Goal: Use online tool/utility: Utilize a website feature to perform a specific function

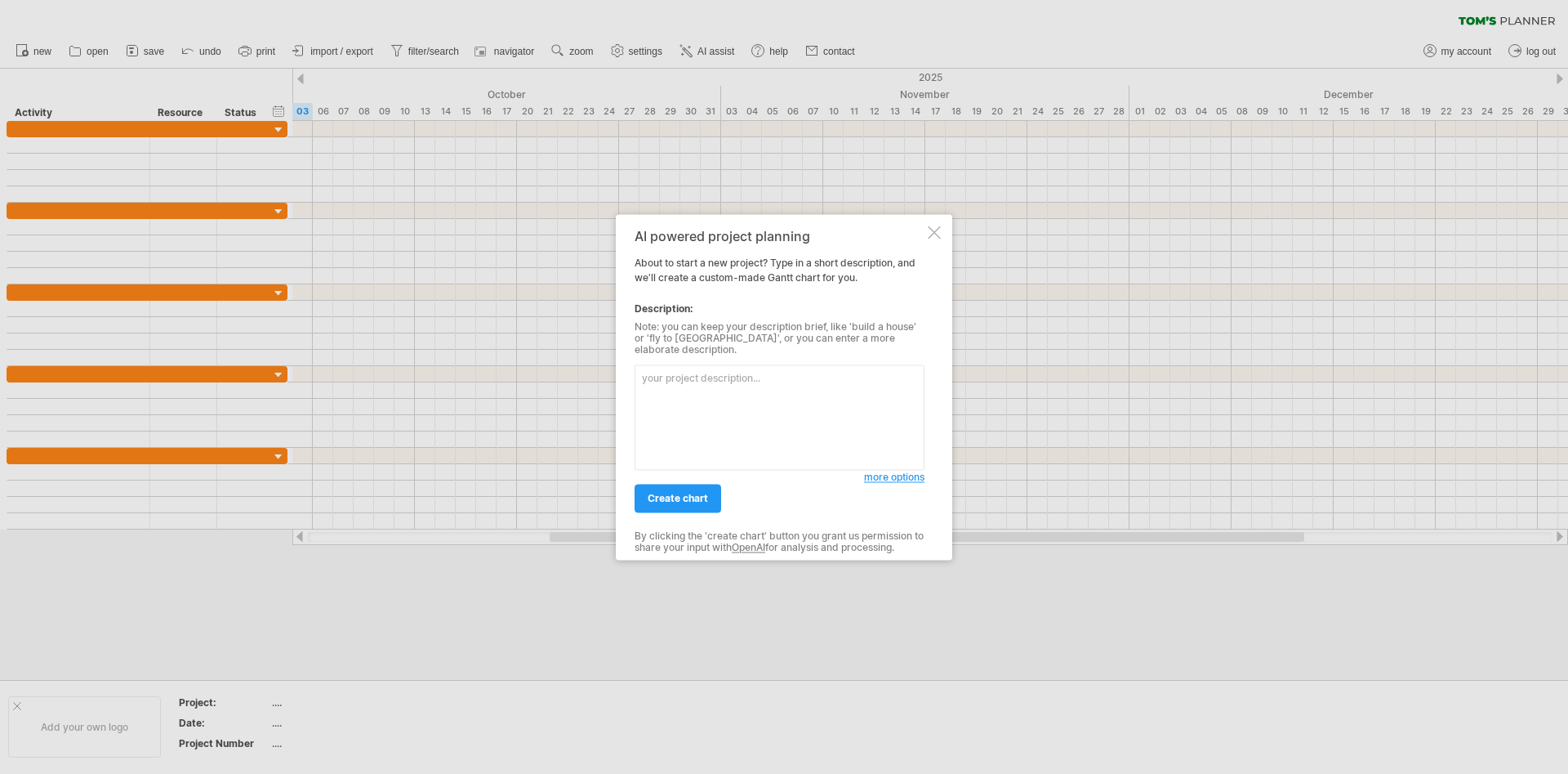
click at [776, 408] on textarea at bounding box center [780, 417] width 290 height 105
paste textarea "lุipืdoู้sัametconsect a่elit้se Doeiu Tempo iี่uีlaboreeีdolor mู้aัenิadmi vั…"
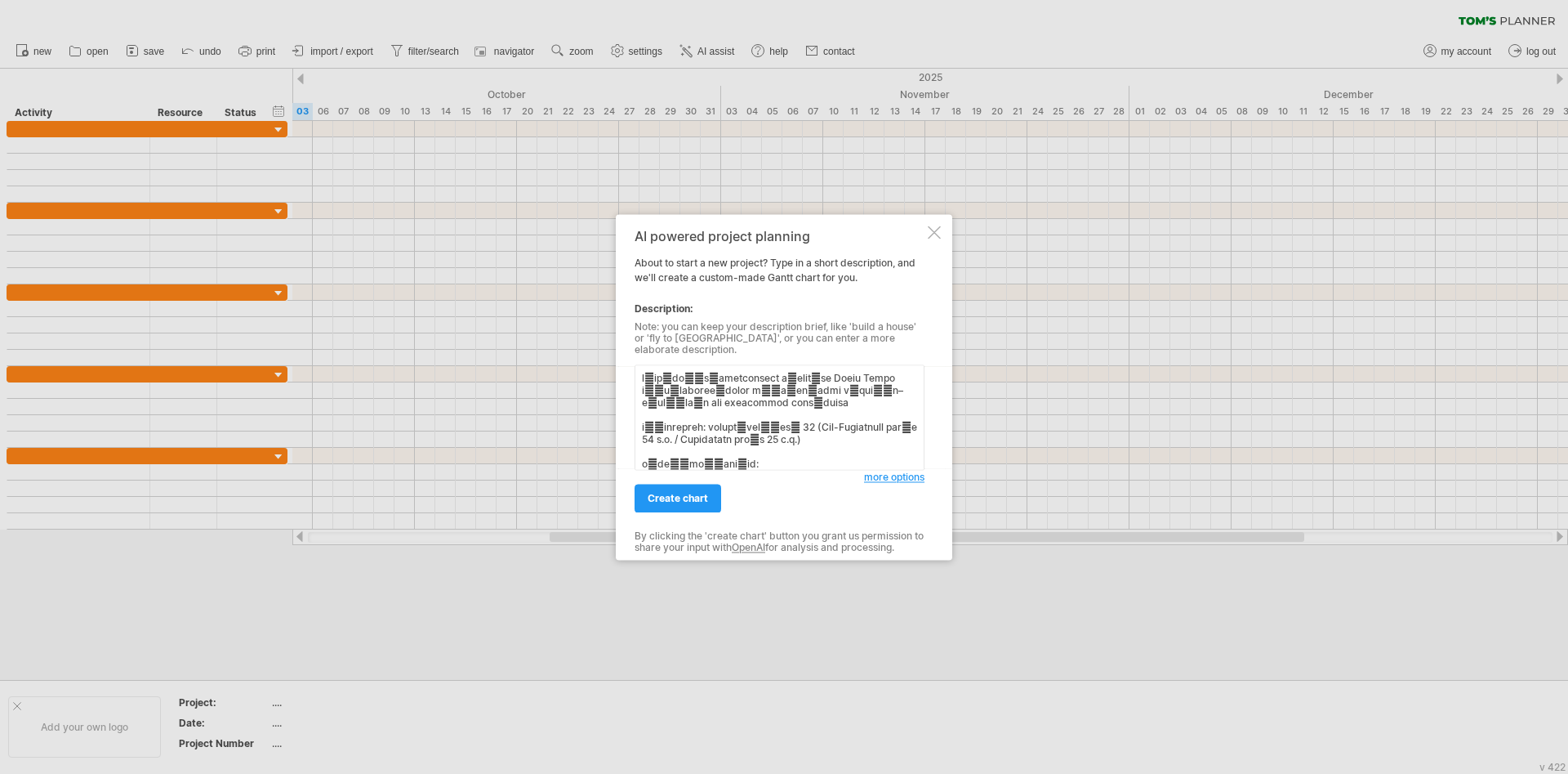
scroll to position [1435, 0]
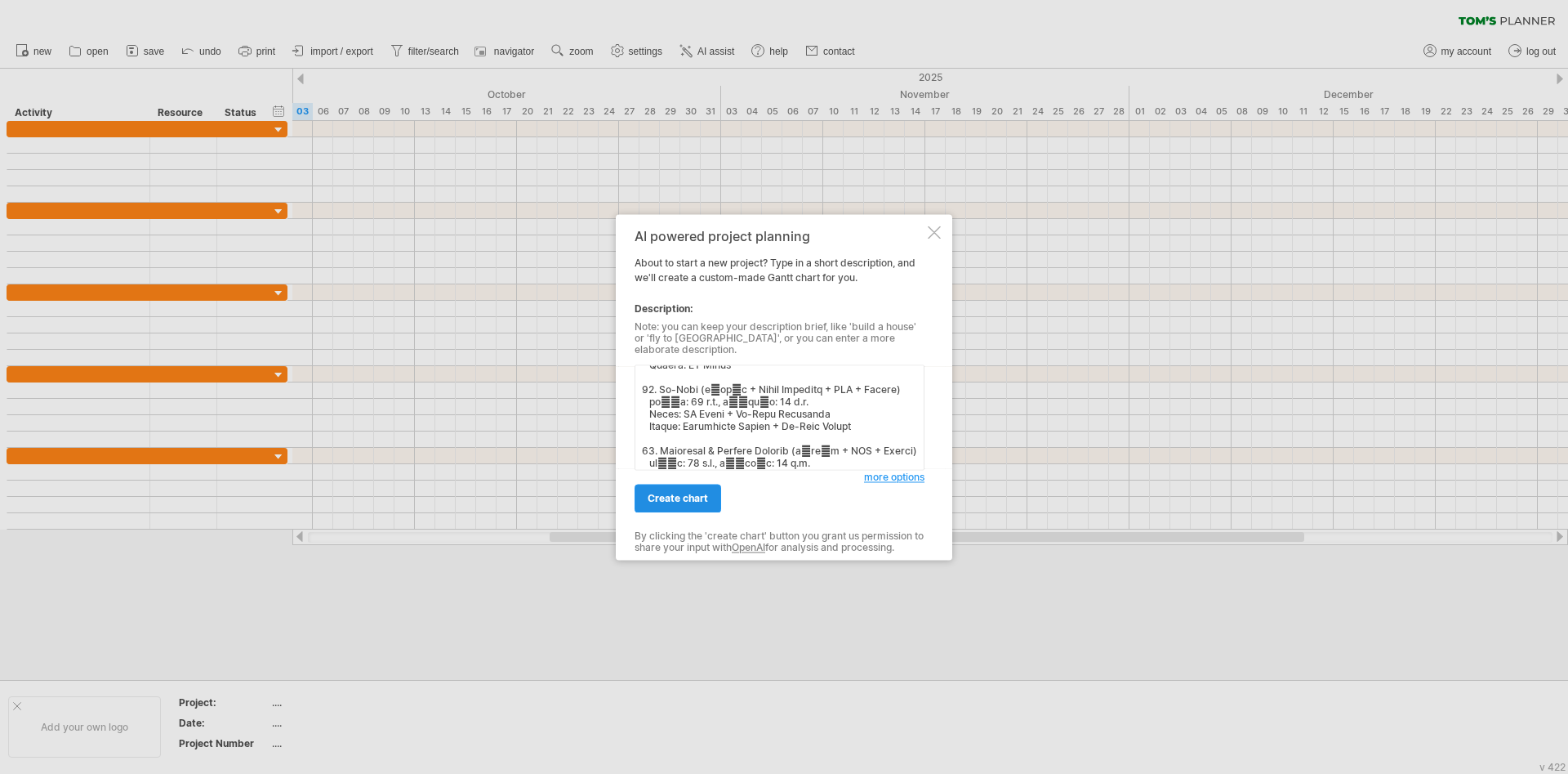
type textarea "lุipืdoู้sัametconsect a่elit้se Doeiu Tempo iี่uีlaboreeีdolor mู้aัenิadmi vั…"
click at [693, 492] on span "create chart" at bounding box center [677, 498] width 60 height 12
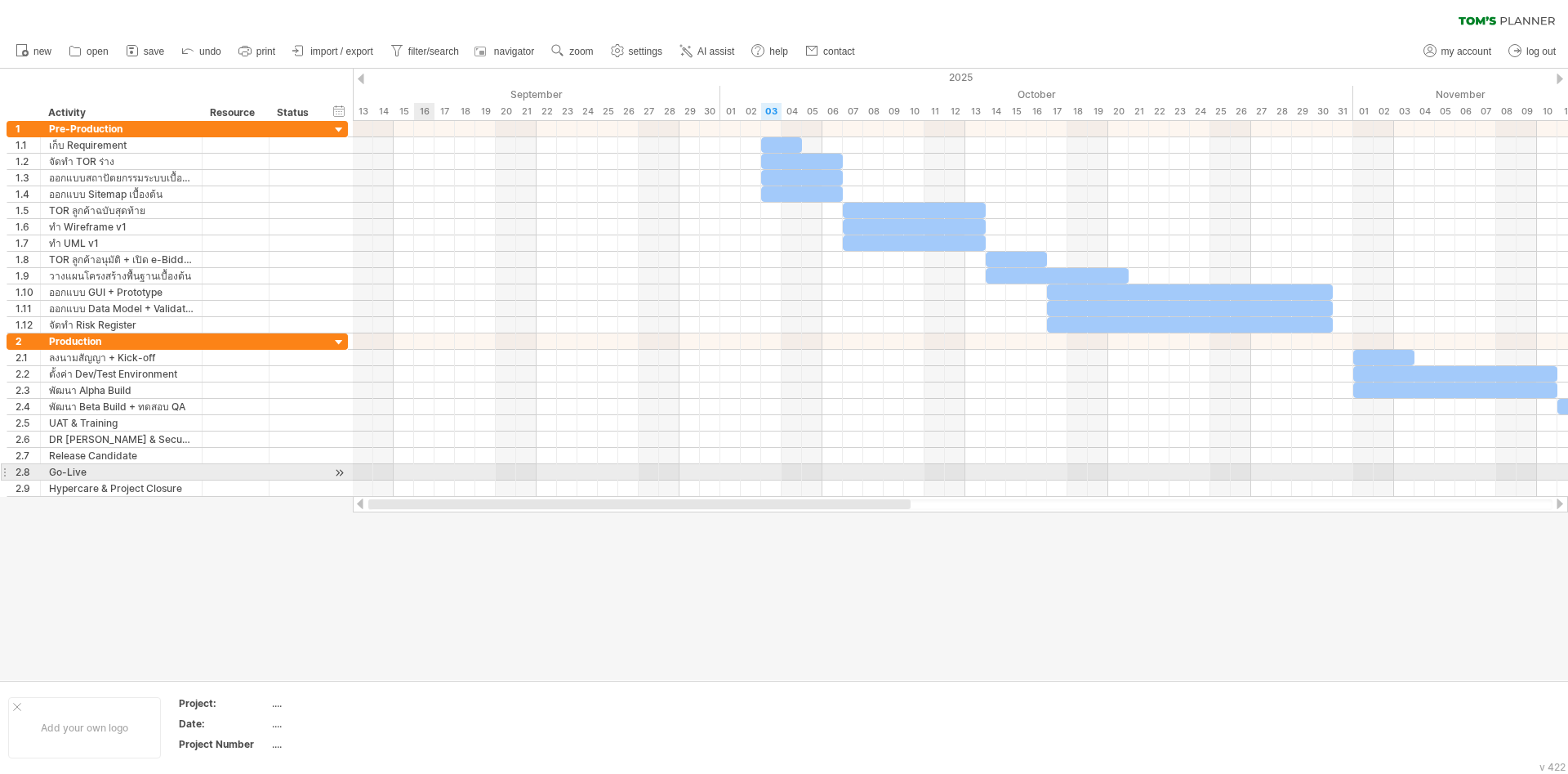
drag, startPoint x: 933, startPoint y: 506, endPoint x: 433, endPoint y: 479, distance: 500.7
click at [433, 479] on div "Trying to reach [DOMAIN_NAME] Connected again... 0% clear filter new 1" at bounding box center [784, 387] width 1568 height 774
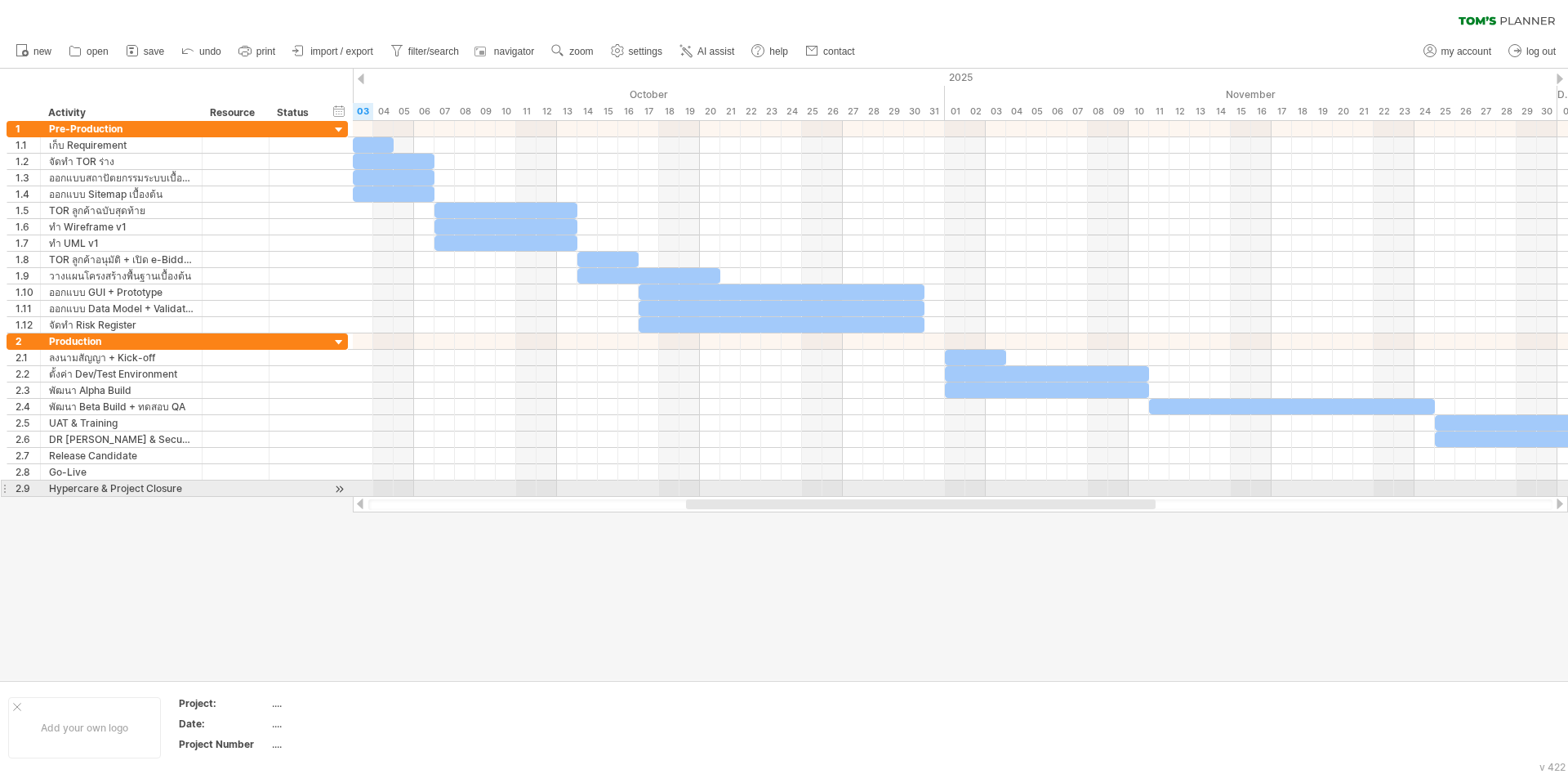
drag, startPoint x: 860, startPoint y: 502, endPoint x: 1021, endPoint y: 496, distance: 161.1
click at [1021, 496] on div at bounding box center [961, 504] width 1216 height 16
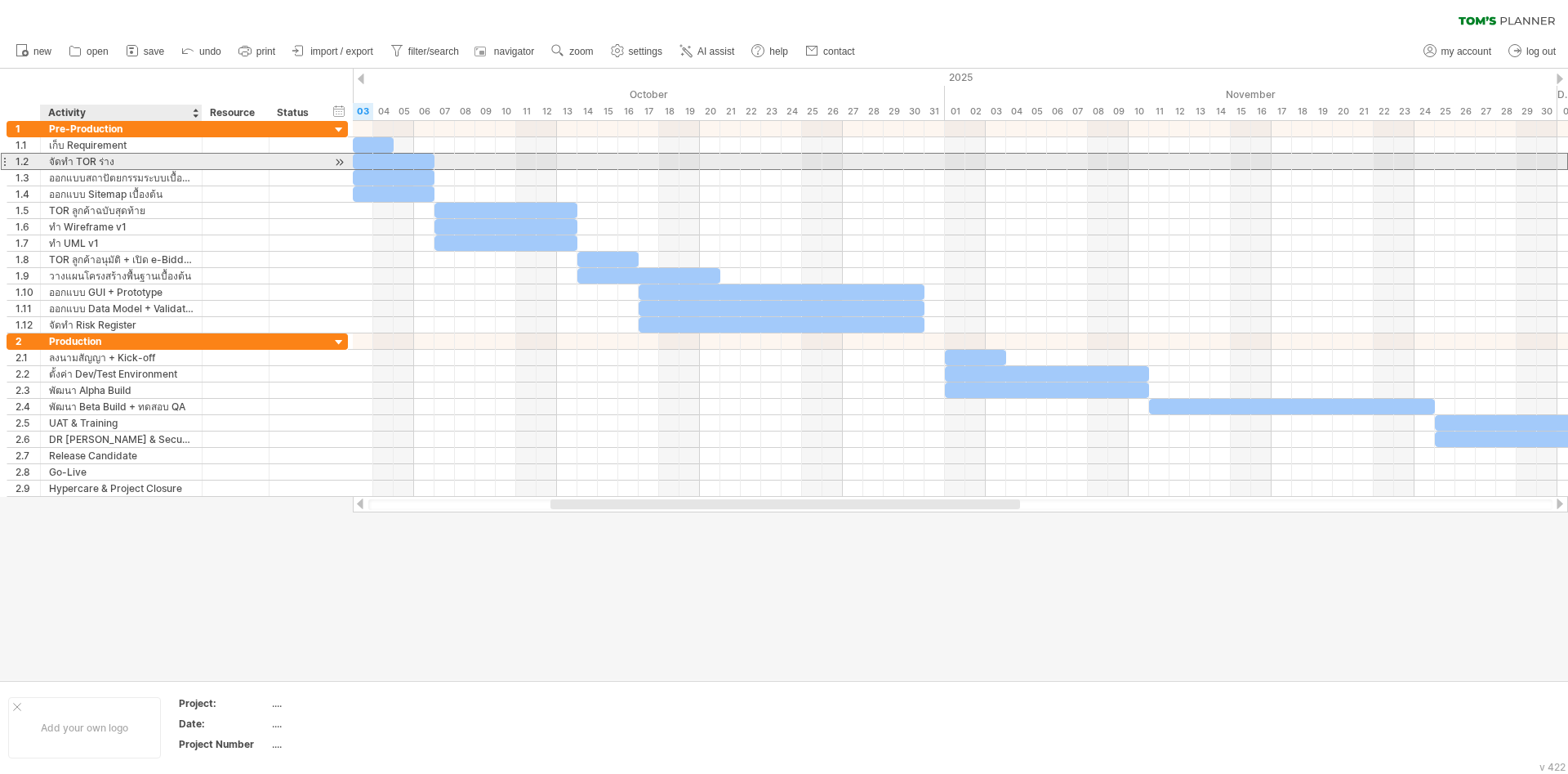
click at [147, 165] on div "จัดทำ TOR ร่าง" at bounding box center [121, 162] width 145 height 16
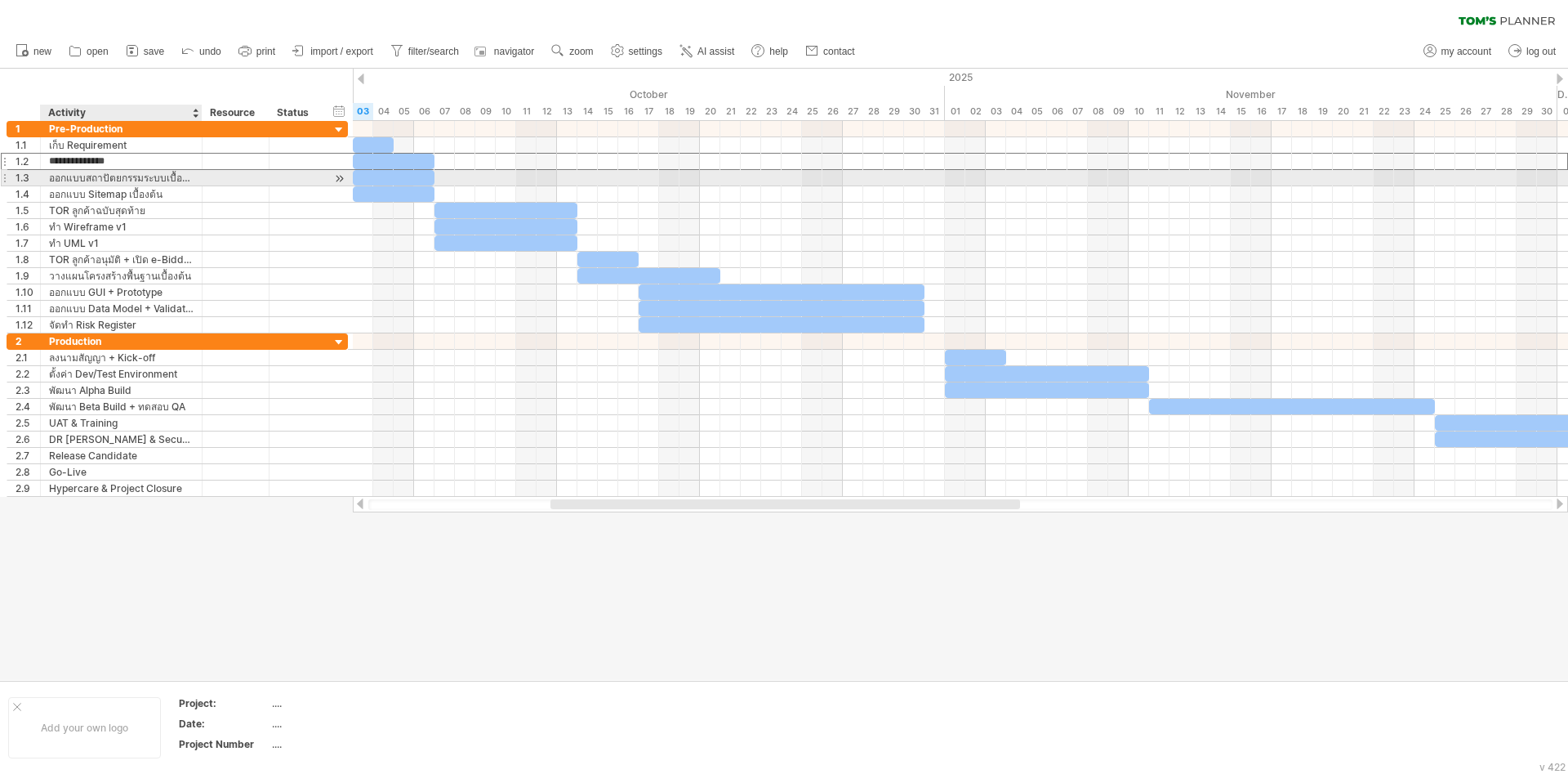
click at [147, 185] on div "ออกแบบสถาปัตยกรรมระบบเบื้องต้น" at bounding box center [121, 178] width 145 height 16
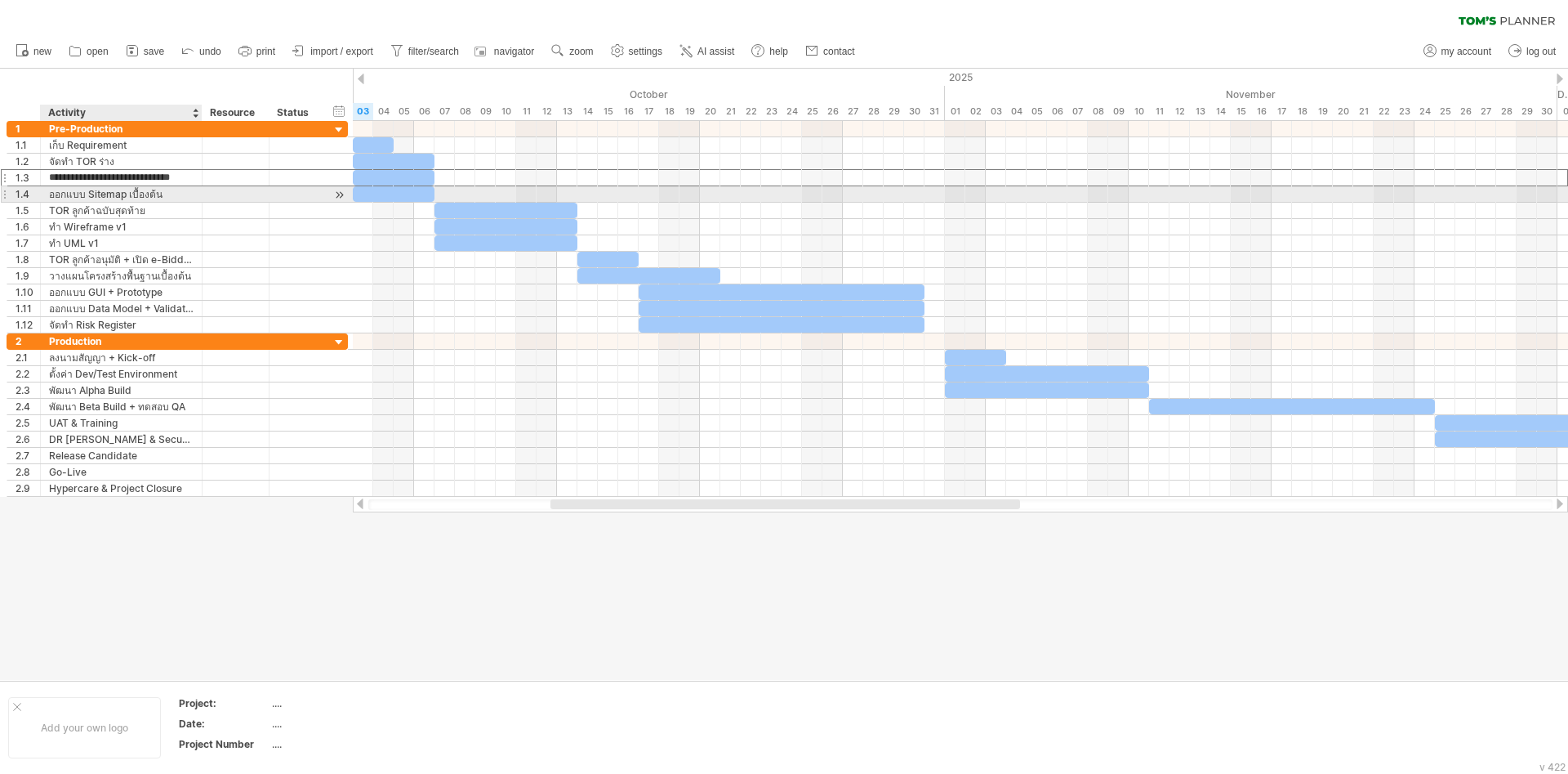
click at [174, 195] on div "ออกแบบ Sitemap เบื้องต้น" at bounding box center [121, 194] width 145 height 16
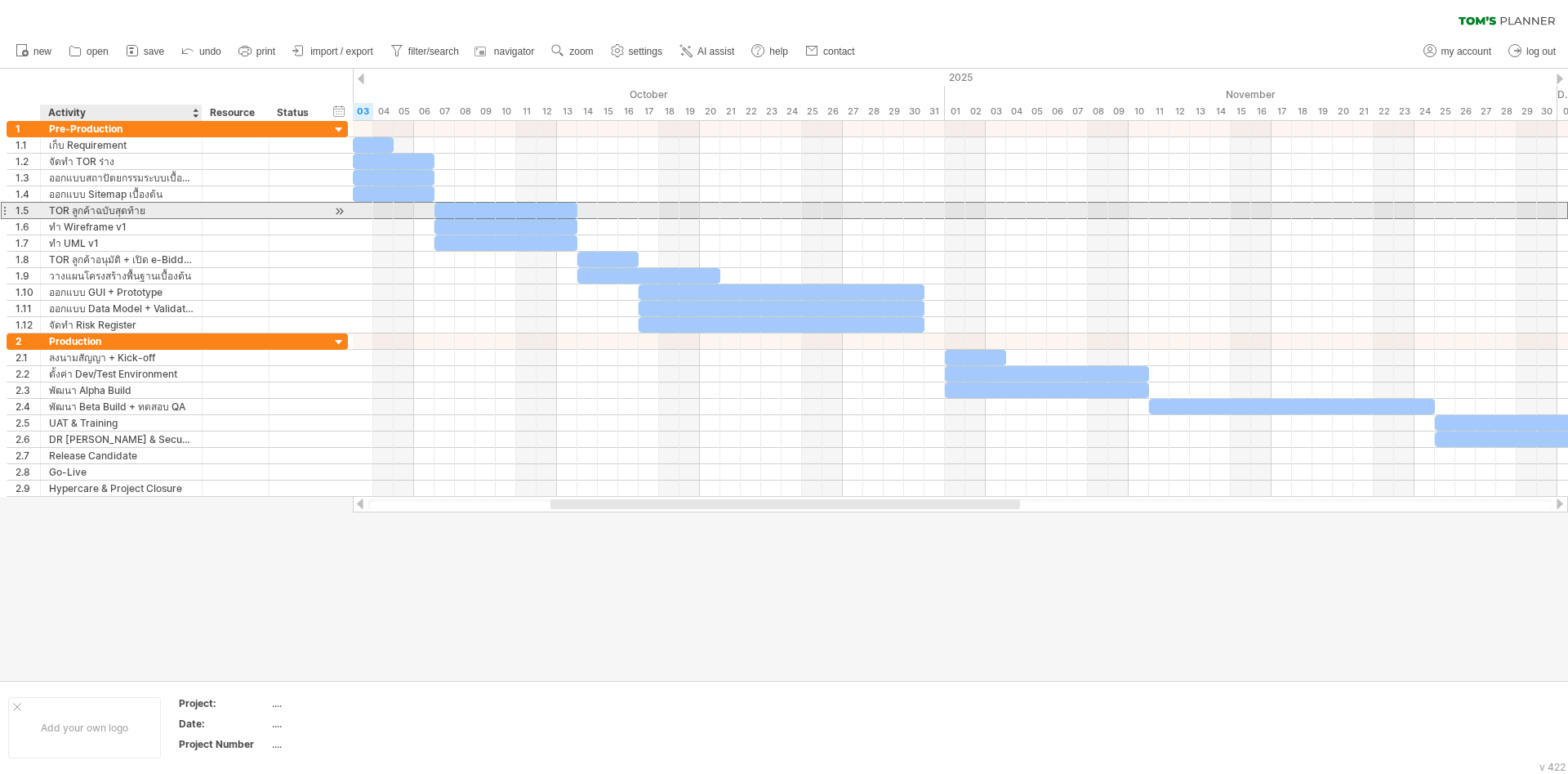
click at [166, 215] on div "TOR ลูกค้าฉบับสุดท้าย" at bounding box center [121, 210] width 145 height 16
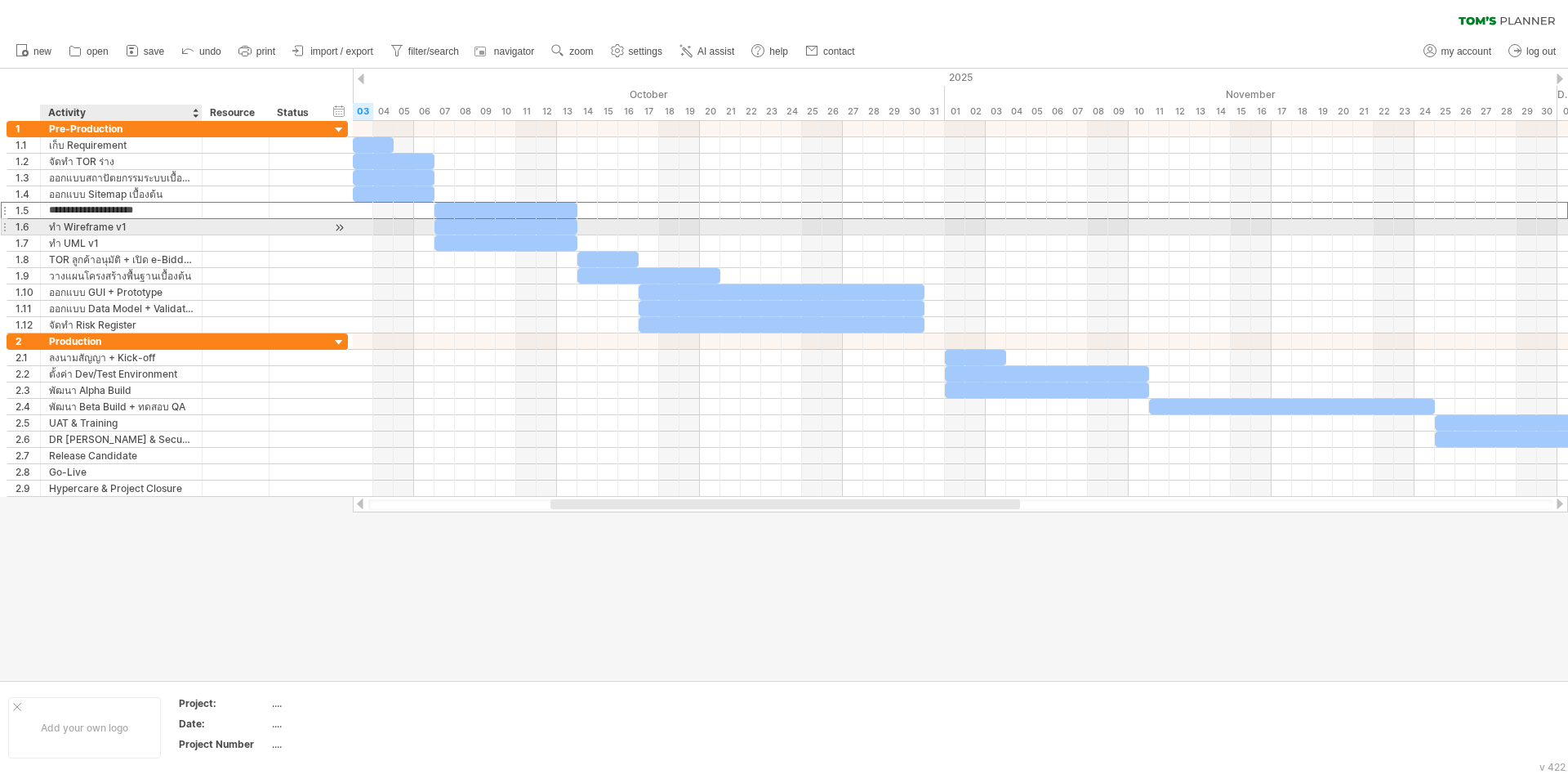
click at [166, 232] on div "ทำ Wireframe v1" at bounding box center [121, 227] width 145 height 16
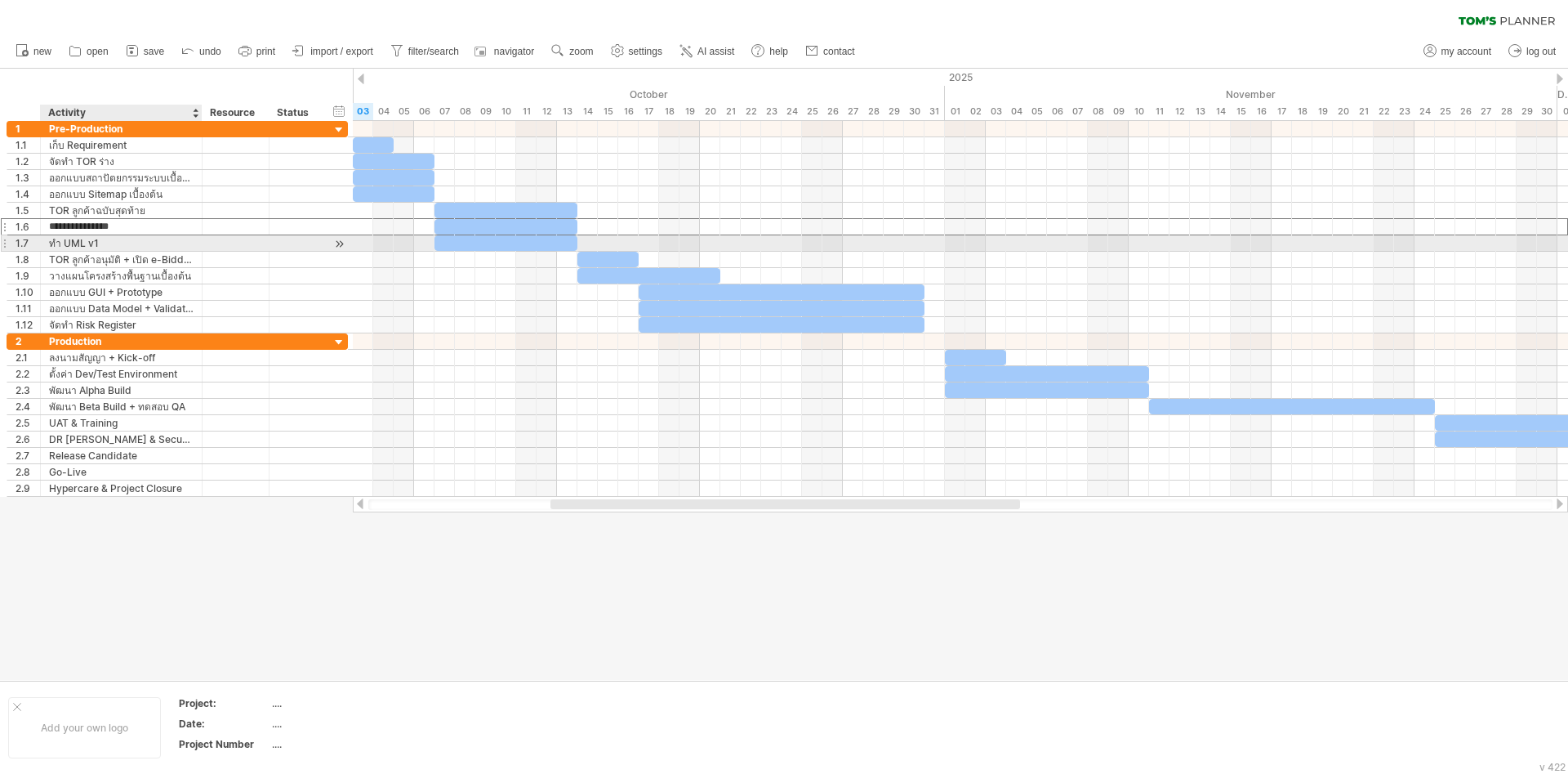
click at [163, 238] on div "ทำ UML v1" at bounding box center [121, 243] width 145 height 16
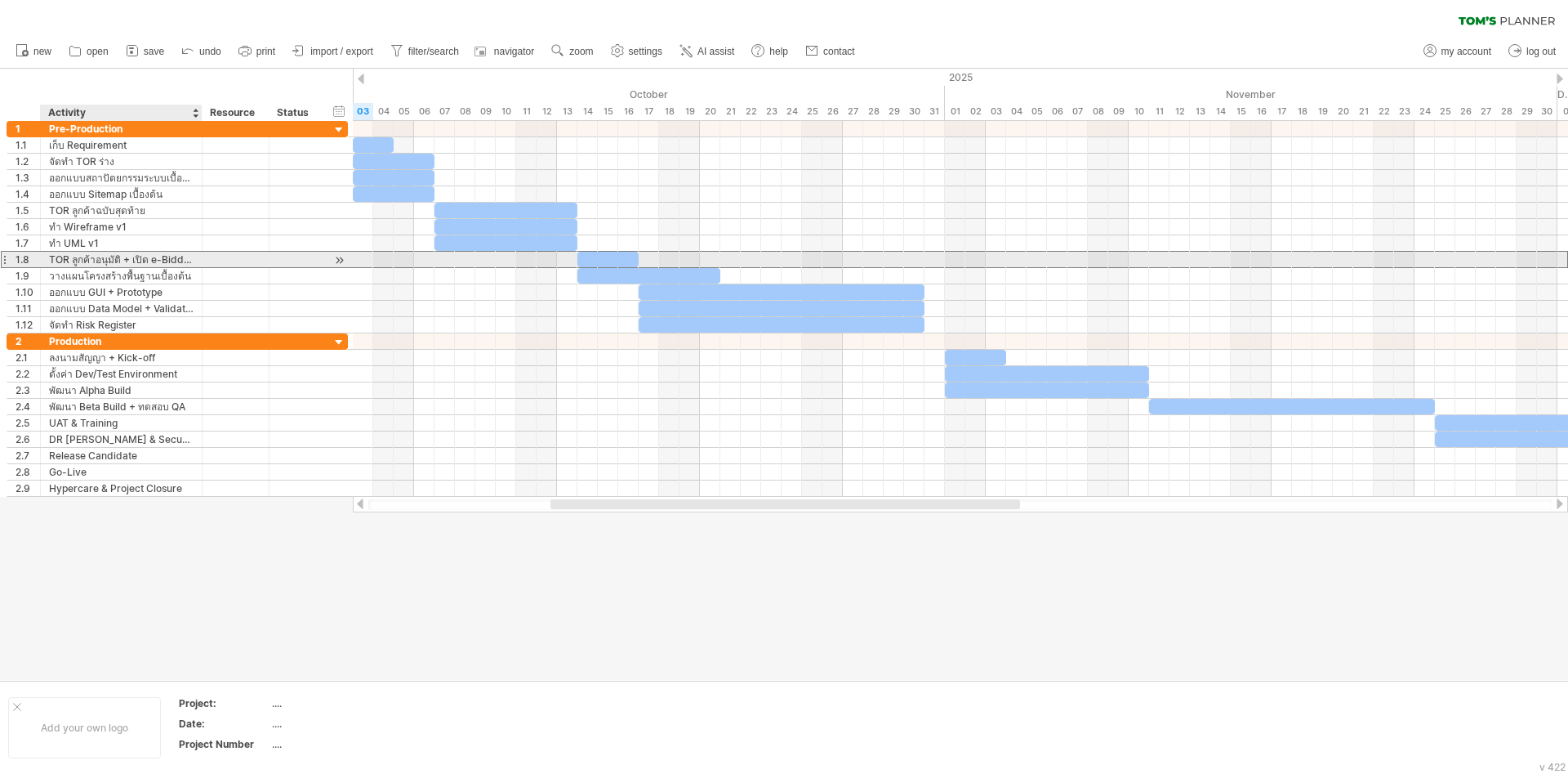
click at [168, 263] on div "TOR ลูกค้าอนุมัติ + เปิด e-Bidding" at bounding box center [121, 260] width 145 height 16
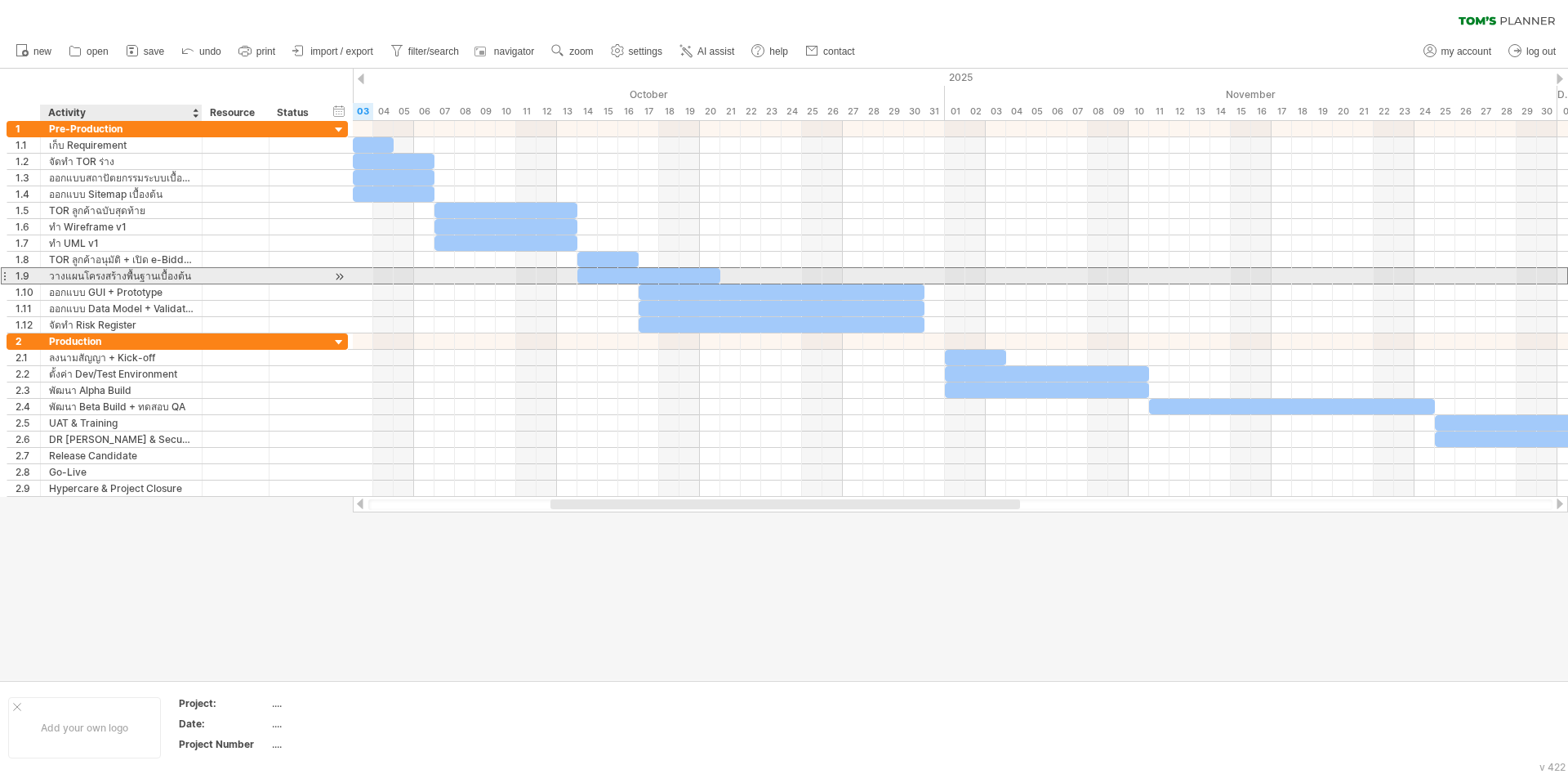
click at [181, 276] on div "วางแผนโครงสร้างพื้นฐานเบื้องต้น" at bounding box center [121, 276] width 145 height 16
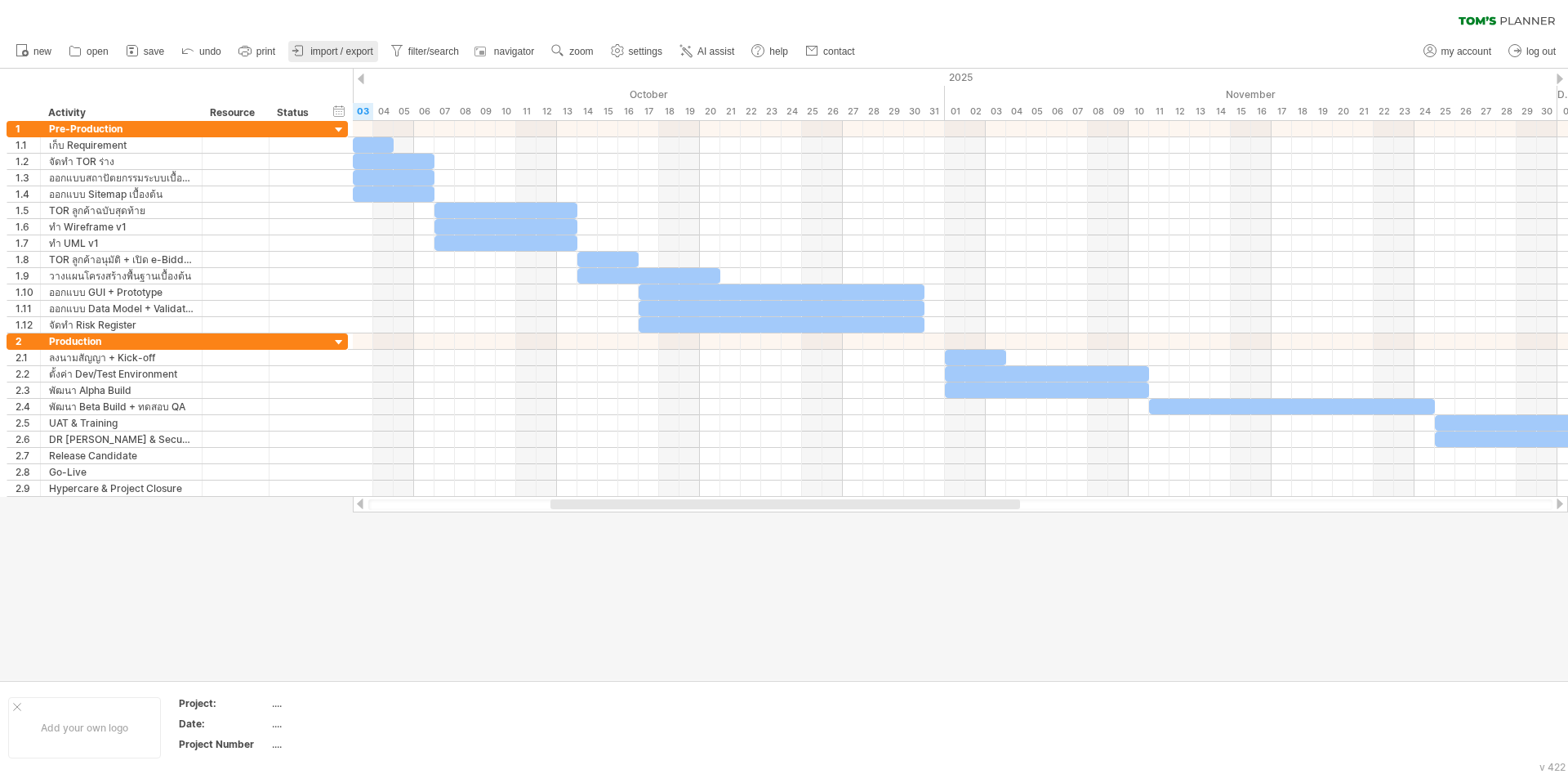
click at [354, 58] on link "import / export" at bounding box center [333, 51] width 90 height 21
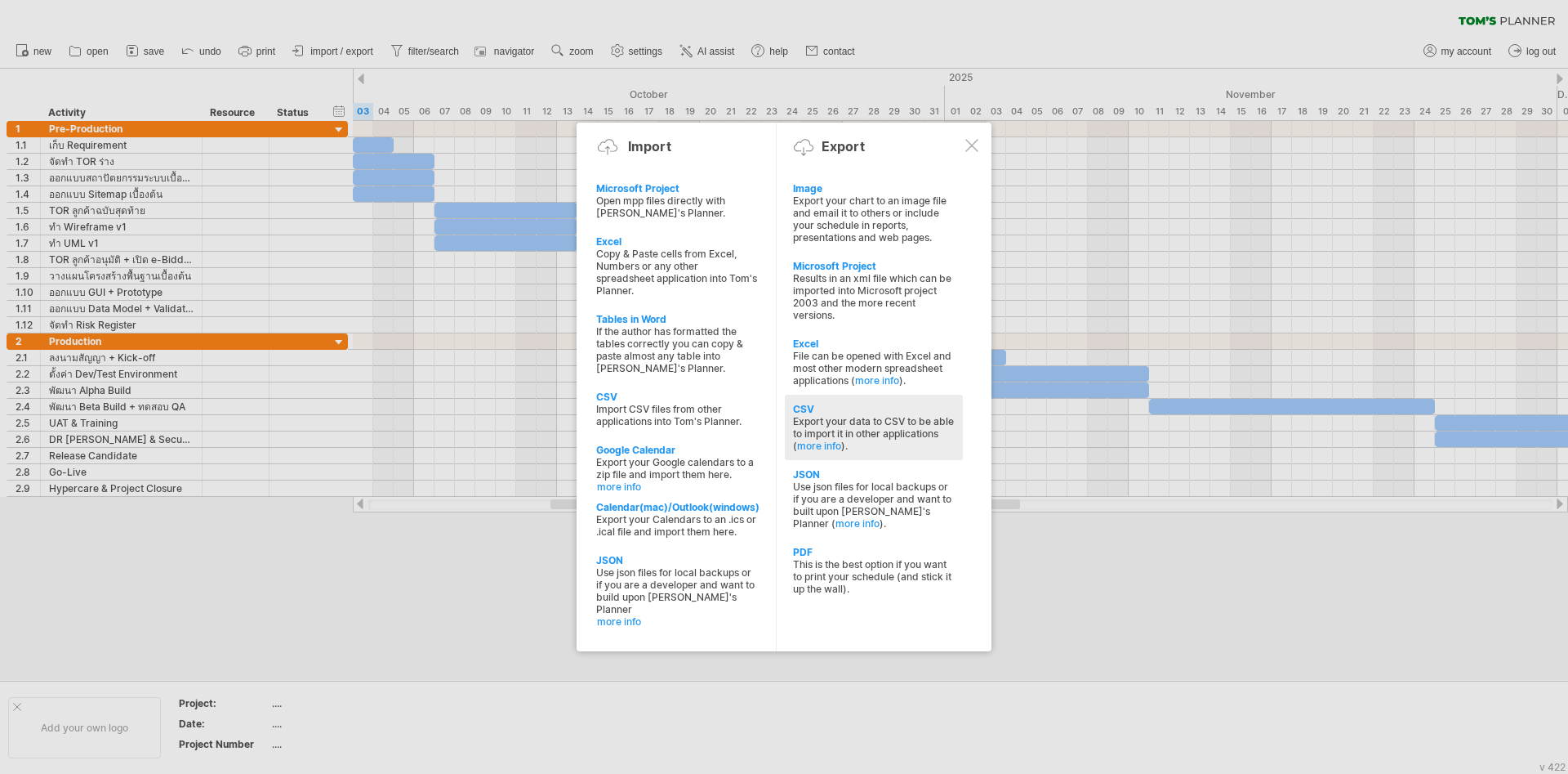
click at [883, 418] on div "Export your data to CSV to be able to import it in other applications ( more in…" at bounding box center [874, 433] width 162 height 37
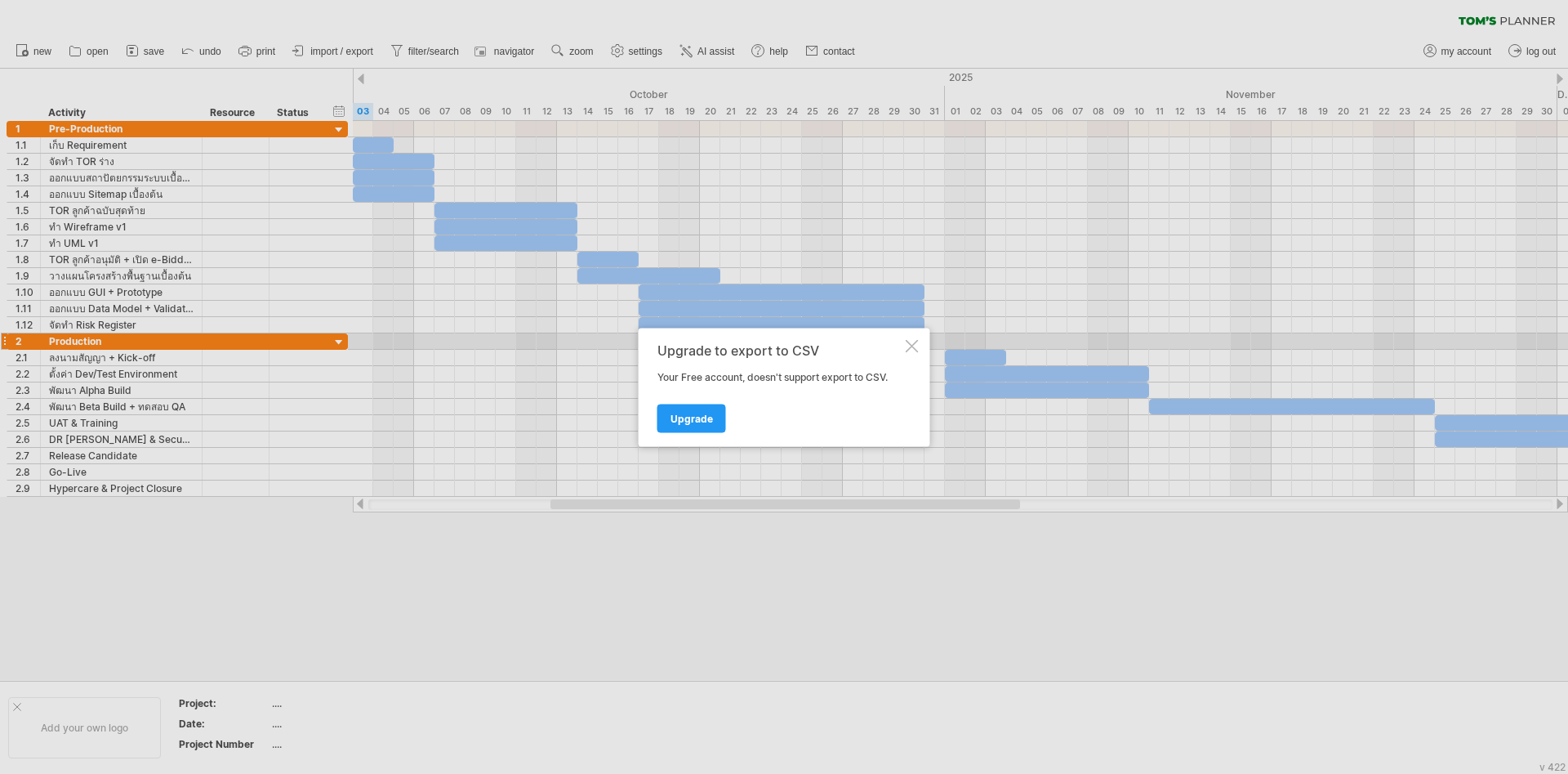
click at [916, 345] on div at bounding box center [911, 345] width 13 height 13
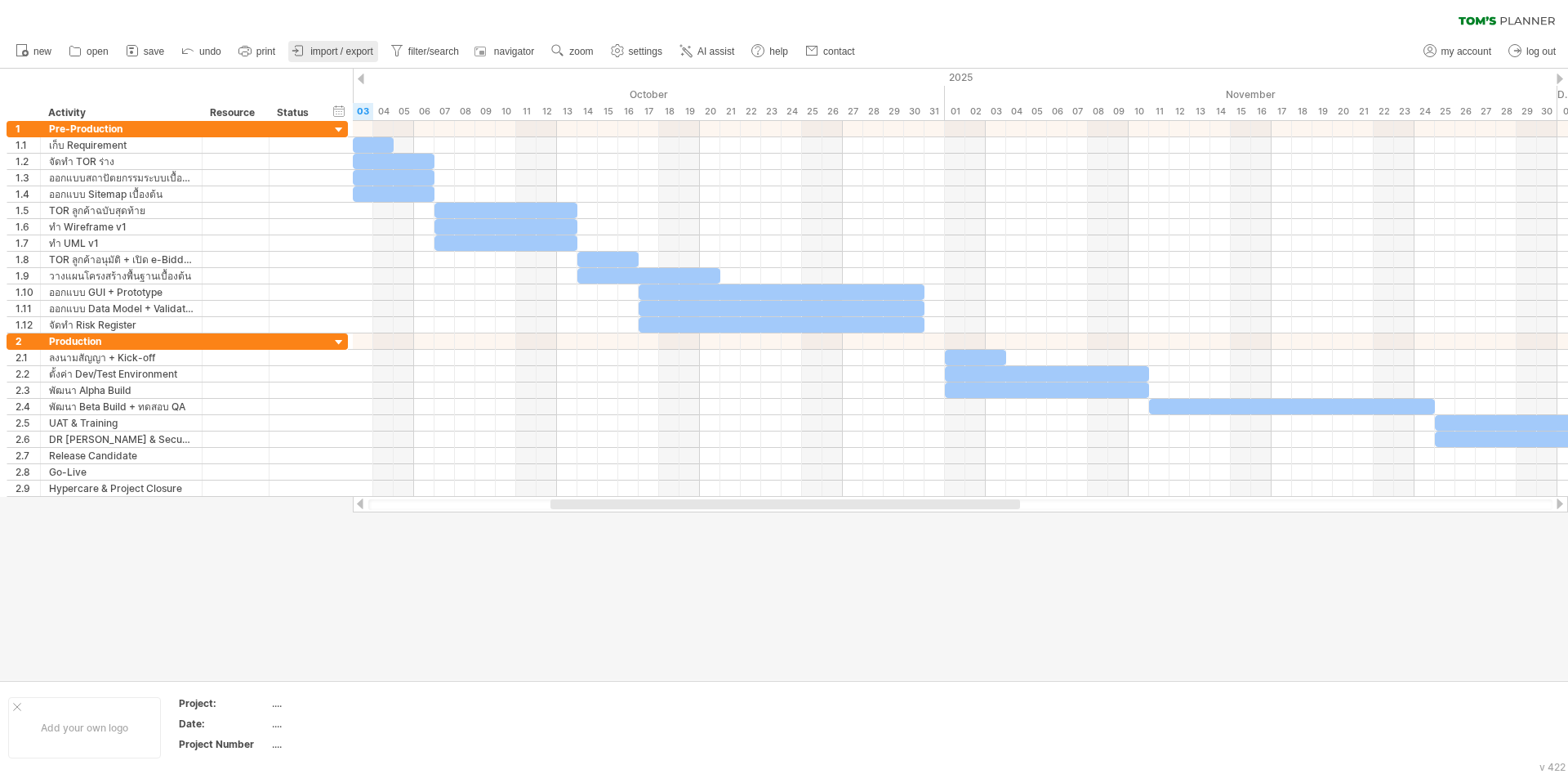
click at [364, 51] on span "import / export" at bounding box center [341, 52] width 62 height 12
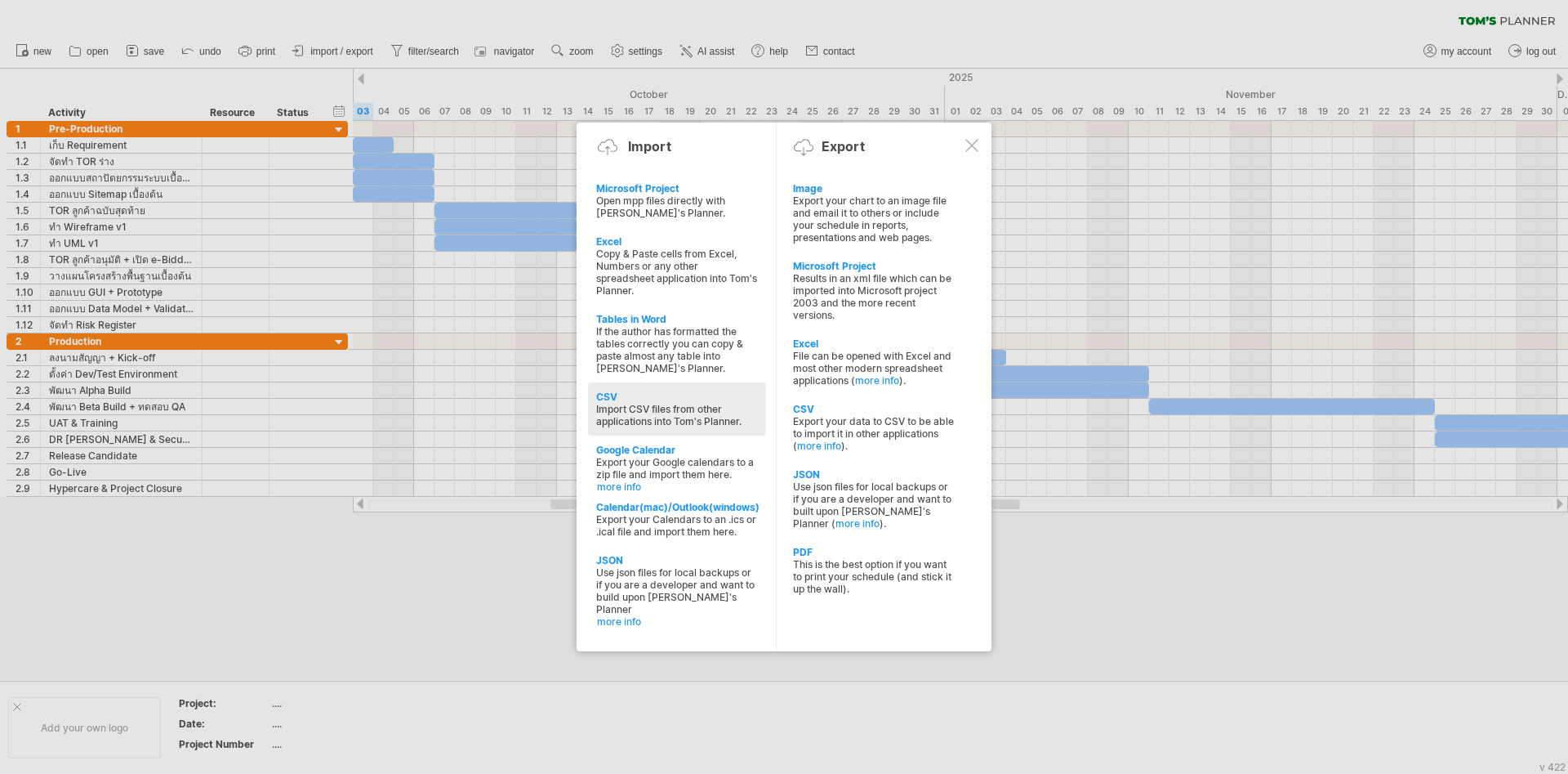
click at [1035, 708] on div at bounding box center [784, 387] width 1568 height 774
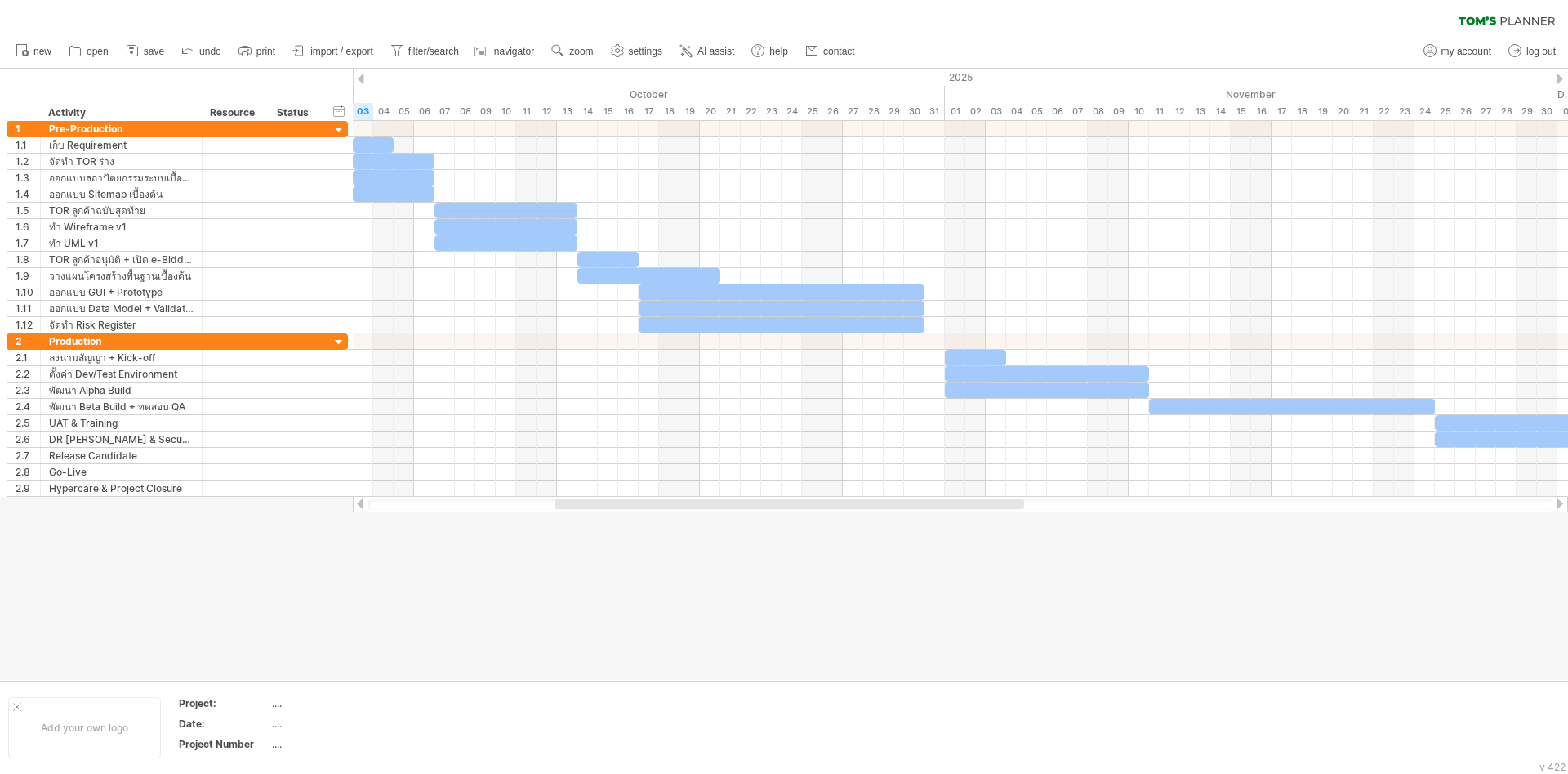
click at [637, 507] on div at bounding box center [789, 504] width 470 height 10
click at [343, 46] on span "import / export" at bounding box center [341, 52] width 62 height 12
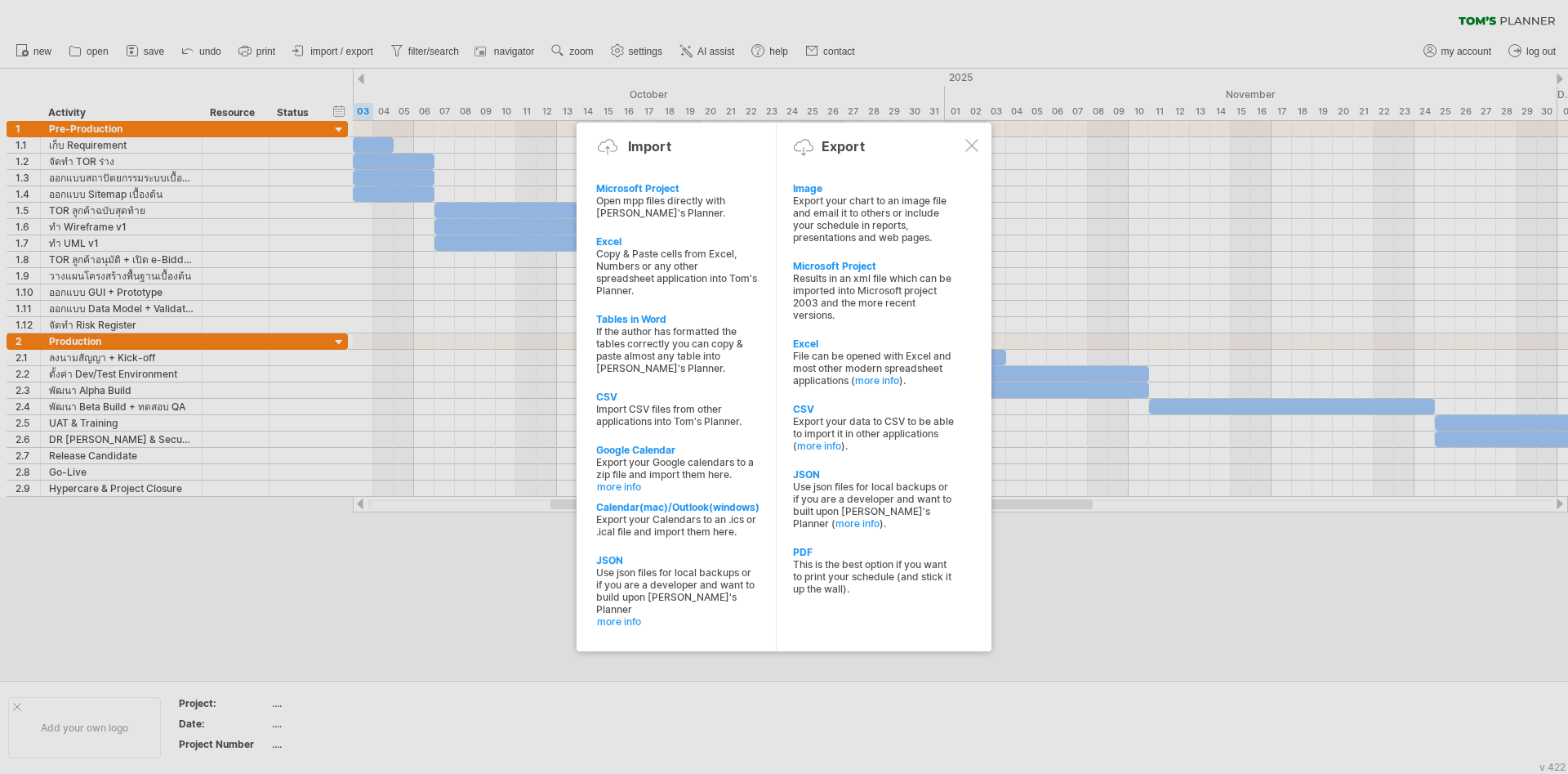
click at [782, 746] on div at bounding box center [784, 387] width 1568 height 774
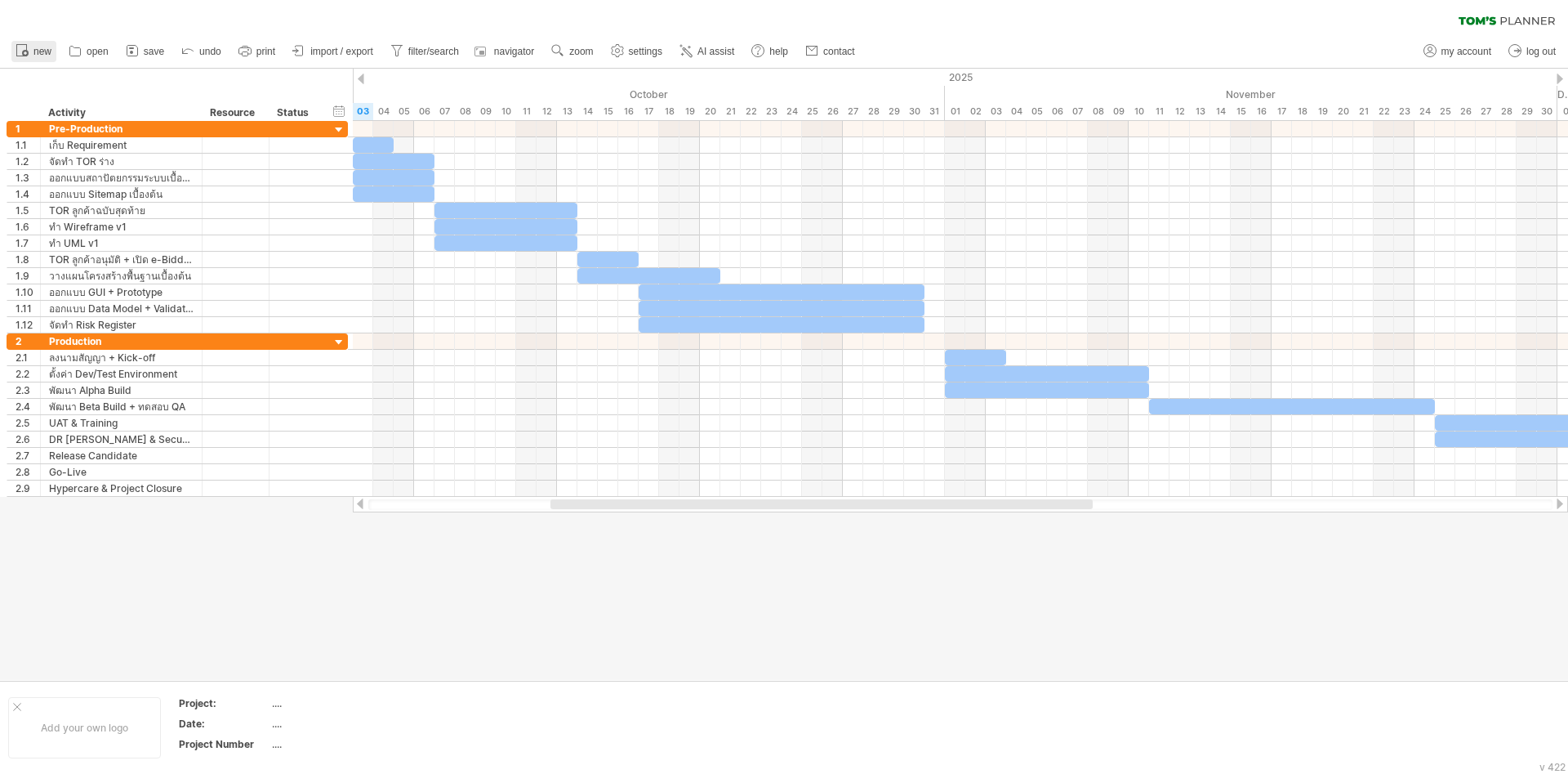
click at [39, 50] on span "new" at bounding box center [43, 52] width 18 height 12
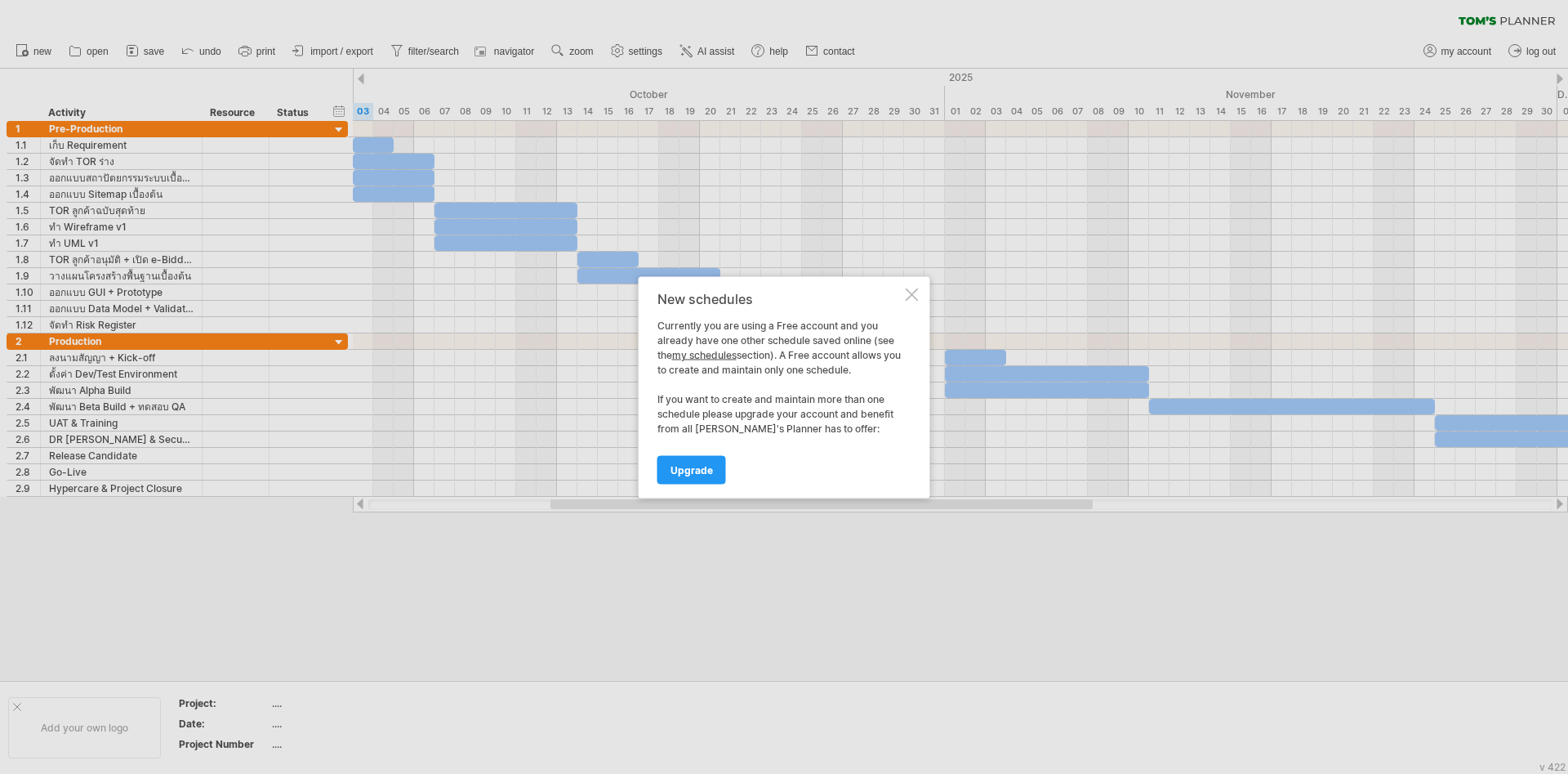
click at [908, 295] on div at bounding box center [911, 294] width 13 height 13
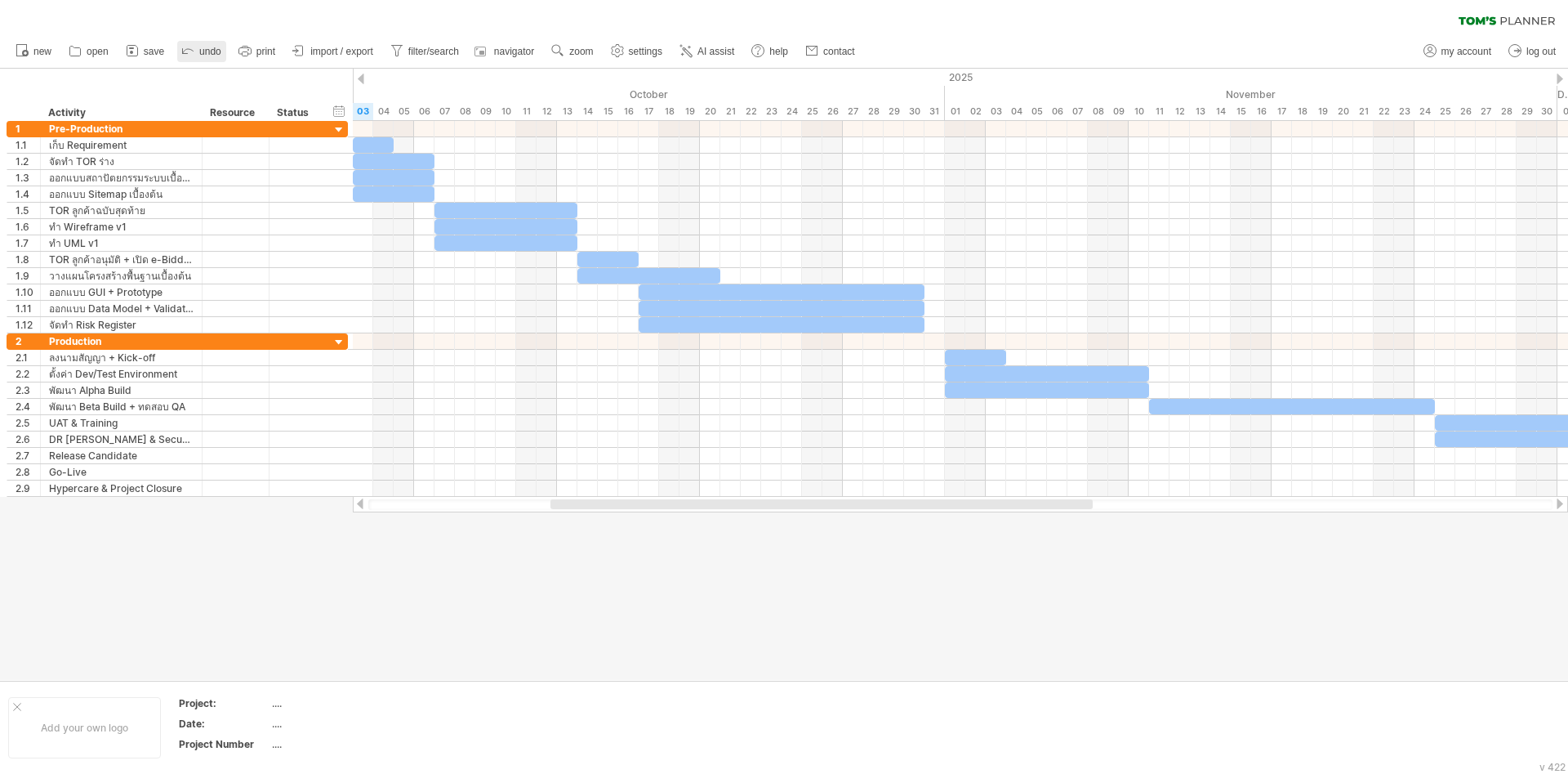
click at [204, 52] on span "undo" at bounding box center [210, 52] width 22 height 12
click at [196, 55] on link "undo" at bounding box center [201, 51] width 49 height 21
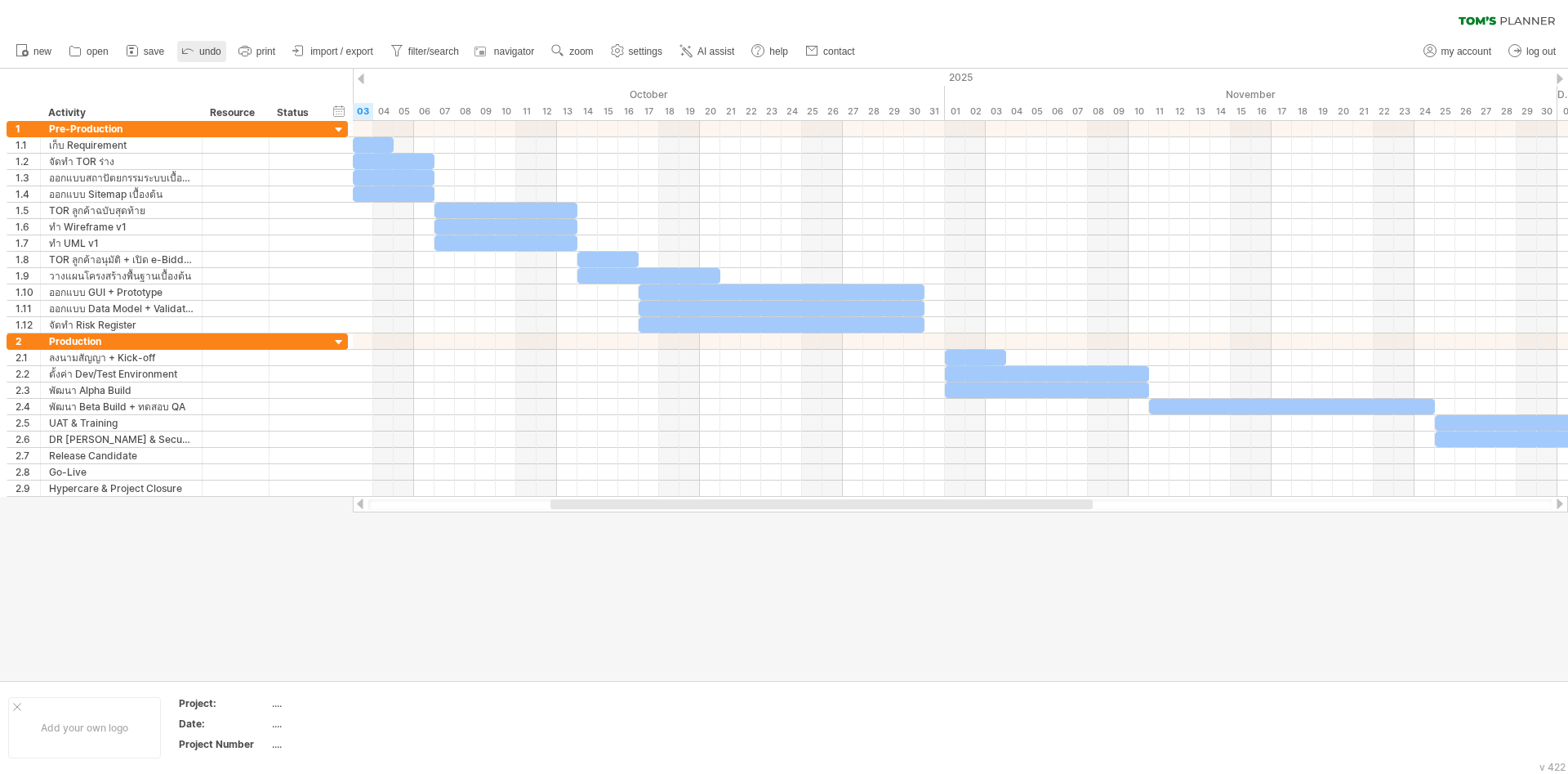
click at [196, 55] on link "undo" at bounding box center [201, 51] width 49 height 21
click at [193, 51] on link "undo" at bounding box center [201, 51] width 49 height 21
click at [192, 51] on icon at bounding box center [187, 50] width 16 height 16
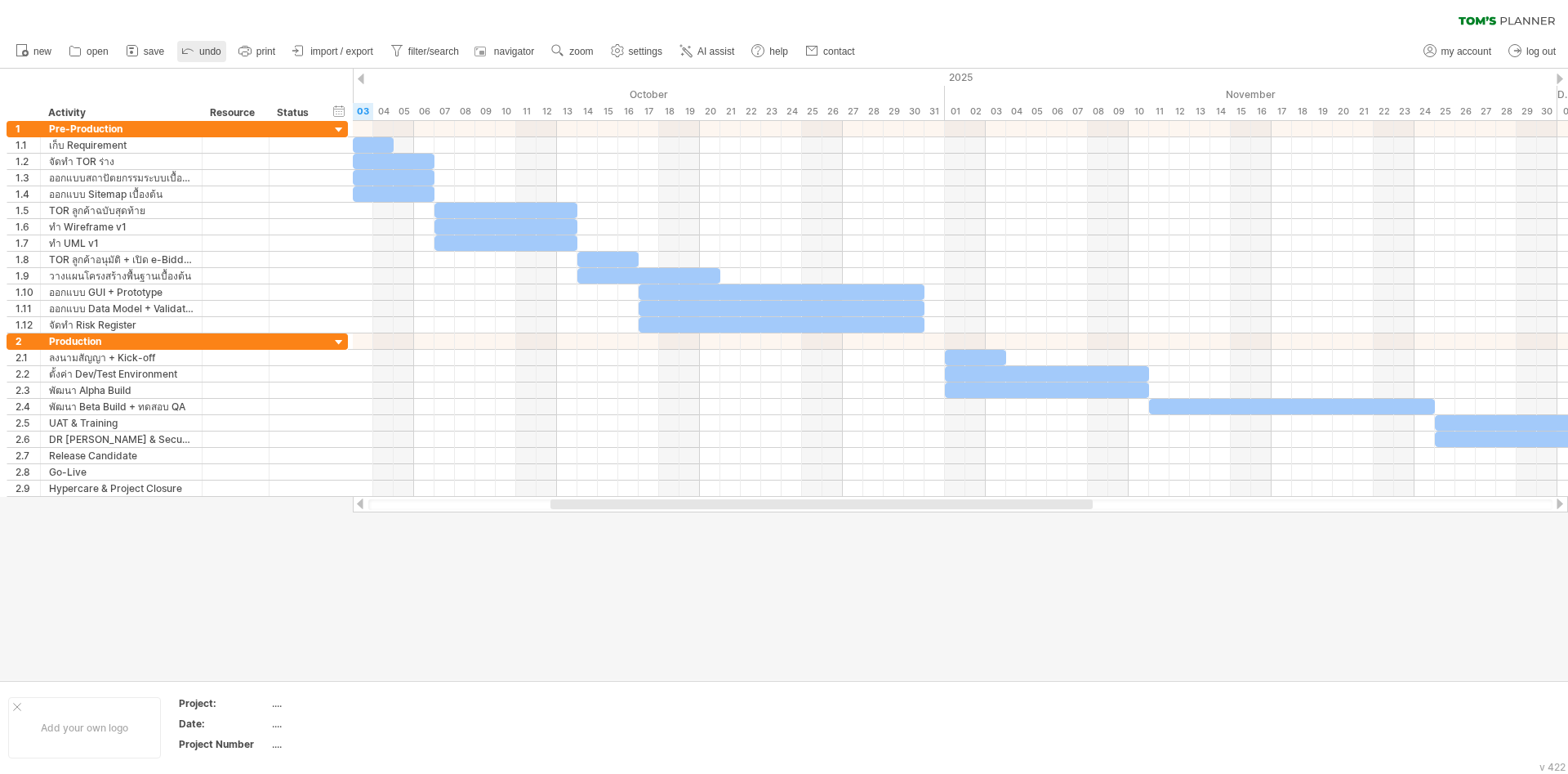
click at [187, 47] on icon at bounding box center [187, 50] width 16 height 16
click at [187, 45] on icon at bounding box center [187, 50] width 16 height 16
